Goal: Check status: Check status

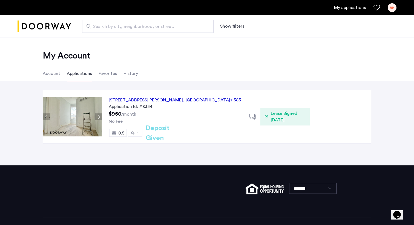
click at [187, 117] on div "16-11 Hancock Street, Unit 1LBF, Queens , NY 11385 Application Id: #8334 $950 /…" at bounding box center [175, 116] width 147 height 53
click at [185, 100] on div "16-11 Hancock Street, Unit 1LBF, Queens , NY 11385" at bounding box center [175, 100] width 132 height 7
